Goal: Task Accomplishment & Management: Use online tool/utility

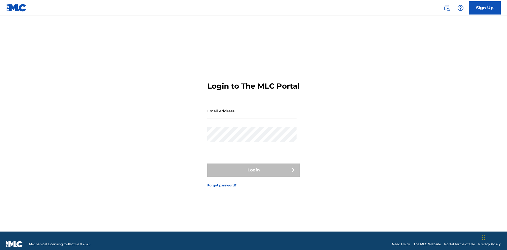
scroll to position [7, 0]
click at [252, 108] on input "Email Address" at bounding box center [251, 110] width 89 height 15
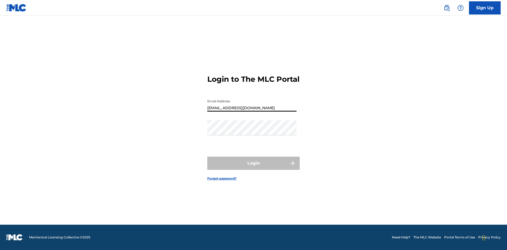
type input "Duke.McTesterson@gmail.com"
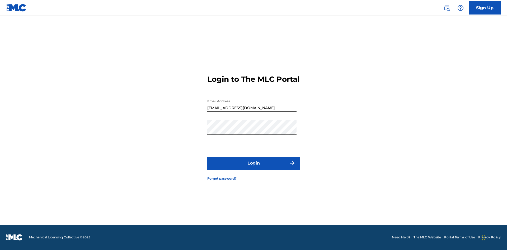
click at [253, 168] on button "Login" at bounding box center [253, 163] width 92 height 13
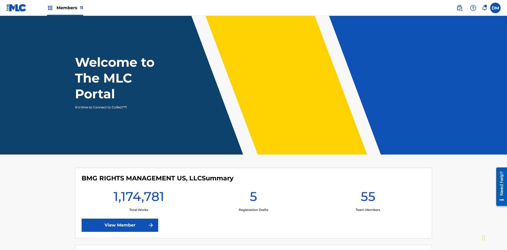
scroll to position [23, 0]
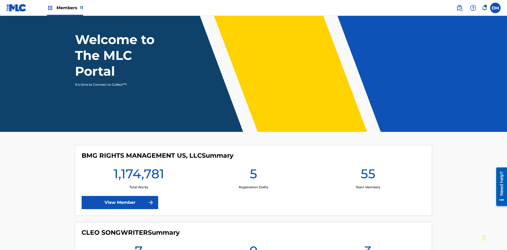
click at [65, 8] on span "Members 11" at bounding box center [69, 8] width 27 height 6
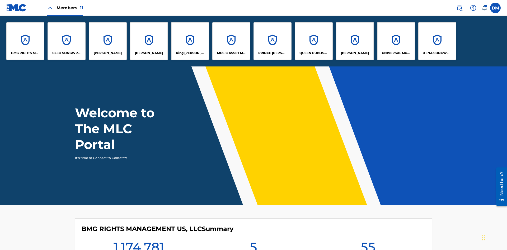
click at [190, 53] on p "King McTesterson" at bounding box center [190, 53] width 29 height 5
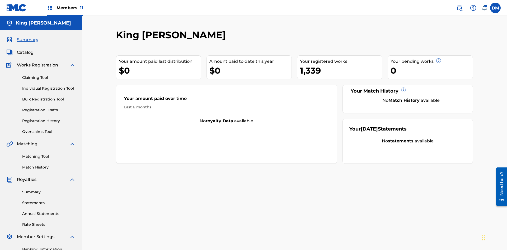
click at [49, 129] on link "Overclaims Tool" at bounding box center [48, 132] width 53 height 6
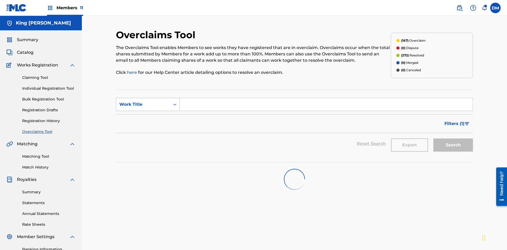
click at [143, 101] on div "Work Title" at bounding box center [142, 104] width 47 height 6
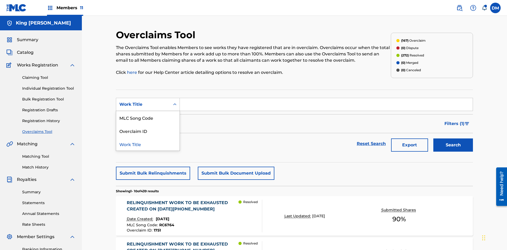
click at [148, 124] on div "Overclaim ID" at bounding box center [147, 130] width 63 height 13
click at [453, 139] on button "Search" at bounding box center [453, 145] width 40 height 13
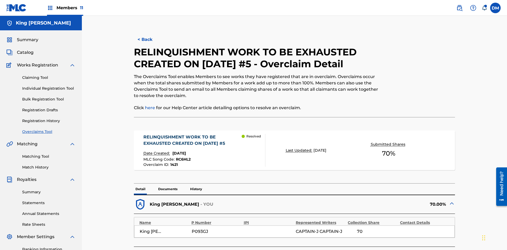
click at [167, 184] on p "Documents" at bounding box center [167, 189] width 22 height 11
